Goal: Transaction & Acquisition: Purchase product/service

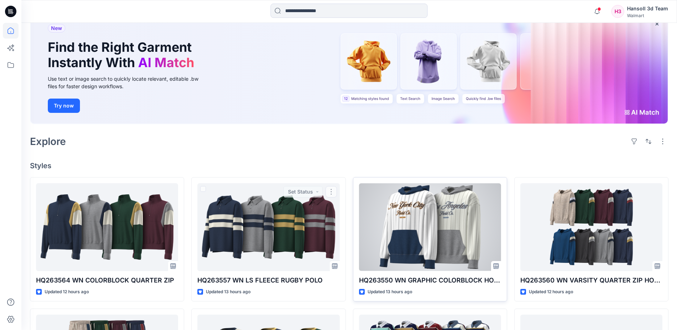
scroll to position [107, 0]
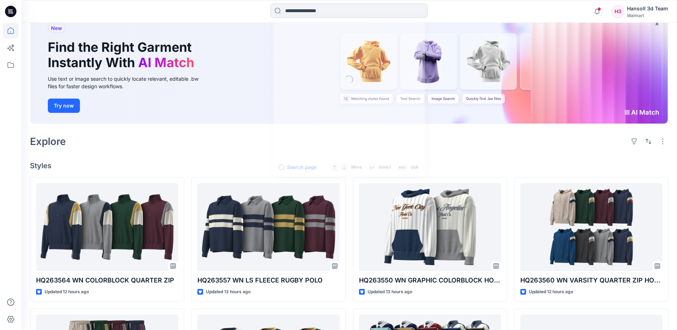
click at [306, 6] on input at bounding box center [349, 11] width 157 height 14
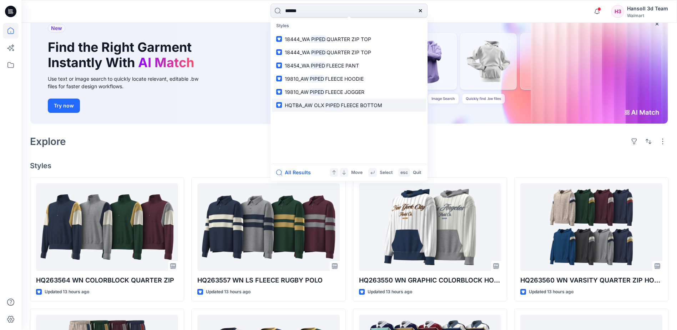
type input "*****"
click at [341, 107] on mark "PIPED" at bounding box center [333, 105] width 16 height 8
